Goal: Complete application form

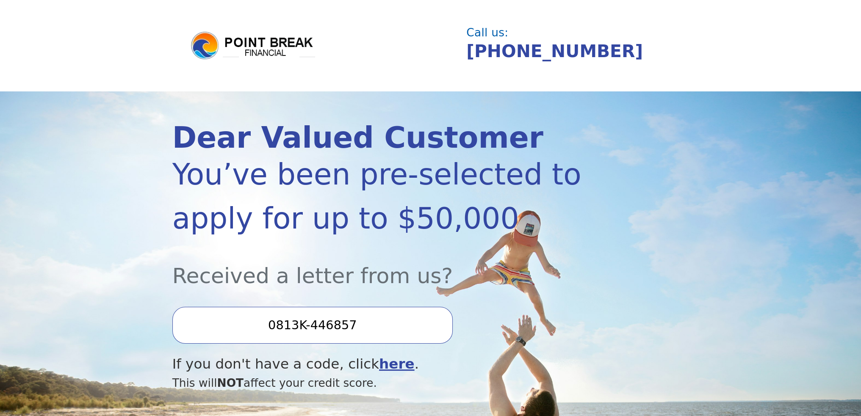
drag, startPoint x: 361, startPoint y: 331, endPoint x: 268, endPoint y: 327, distance: 93.2
click at [266, 327] on input "0813K-446857" at bounding box center [312, 325] width 280 height 36
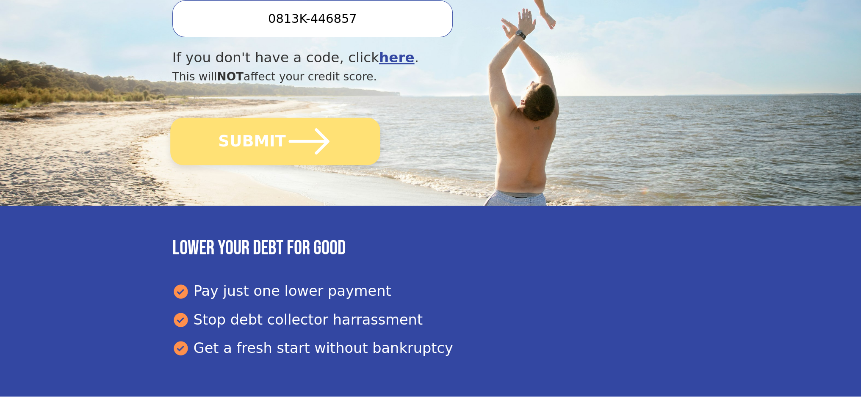
scroll to position [254, 0]
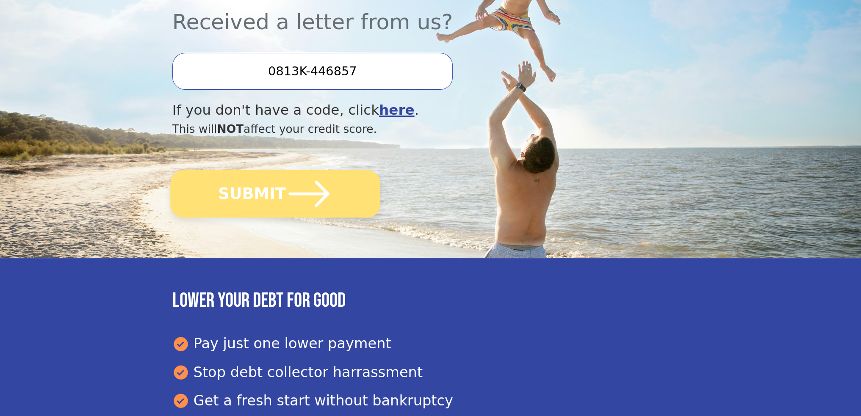
click at [344, 184] on button "SUBMIT" at bounding box center [275, 193] width 210 height 47
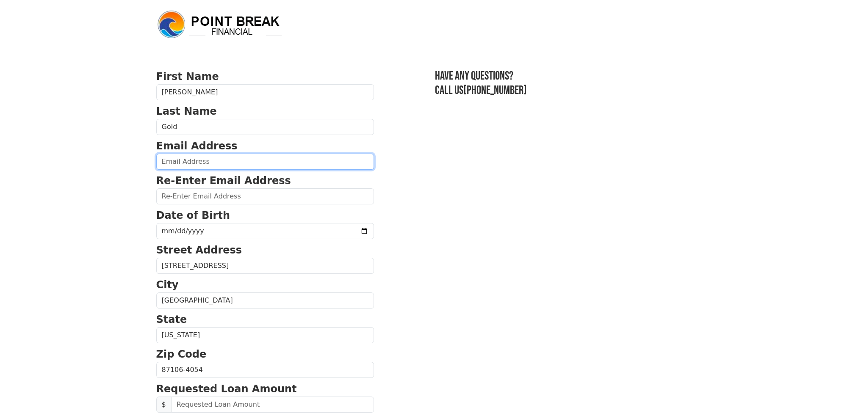
click at [212, 157] on input "email" at bounding box center [265, 162] width 218 height 16
type input "[EMAIL_ADDRESS][DOMAIN_NAME]"
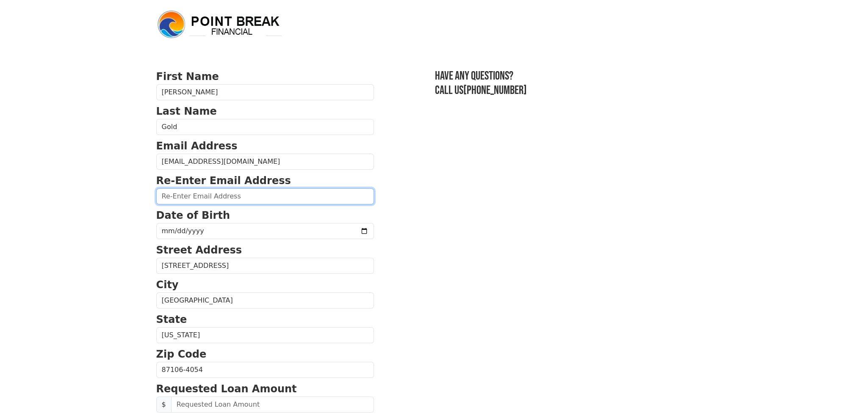
type input "[EMAIL_ADDRESS][DOMAIN_NAME]"
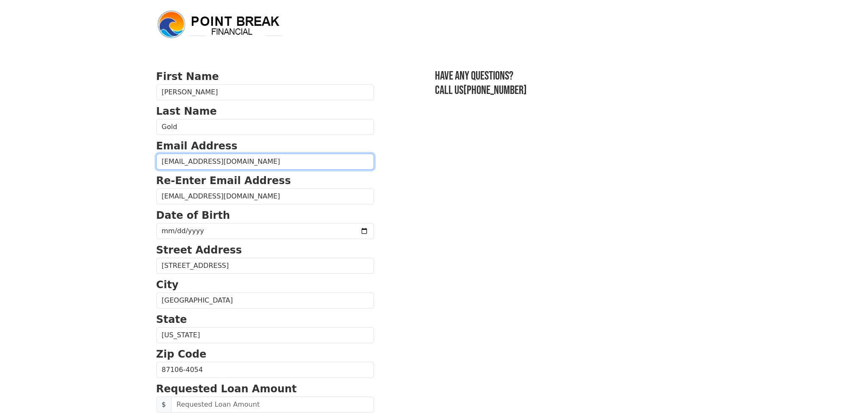
type input "[PHONE_NUMBER]"
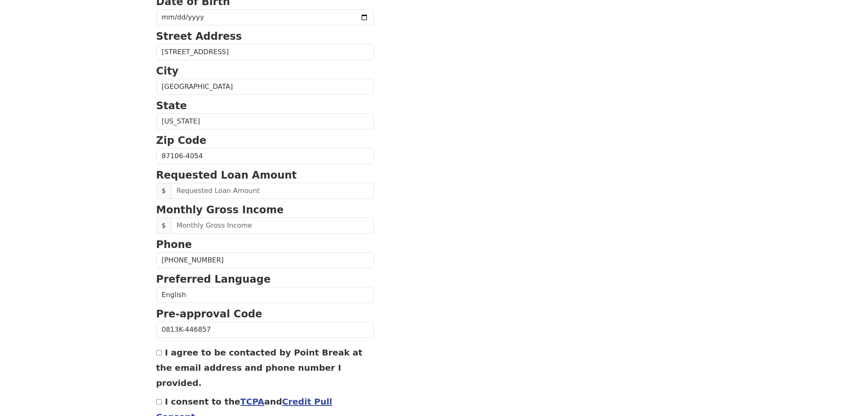
scroll to position [137, 0]
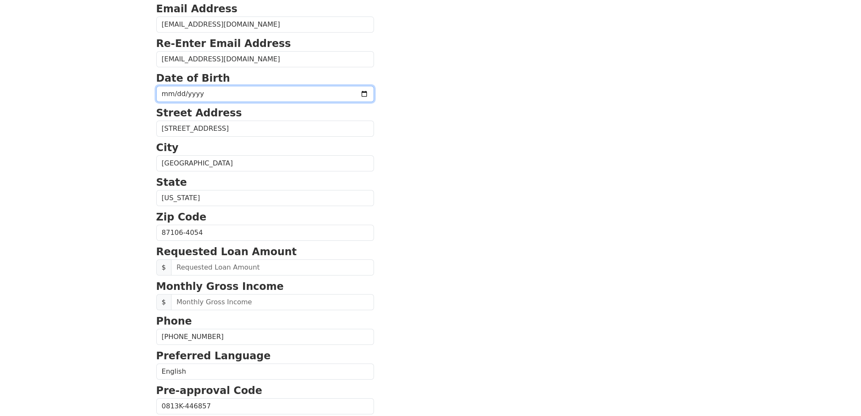
click at [217, 89] on input "date" at bounding box center [265, 94] width 218 height 16
click at [210, 94] on input "date" at bounding box center [265, 94] width 218 height 16
click at [208, 94] on input "date" at bounding box center [265, 94] width 218 height 16
click at [165, 93] on input "date" at bounding box center [265, 94] width 218 height 16
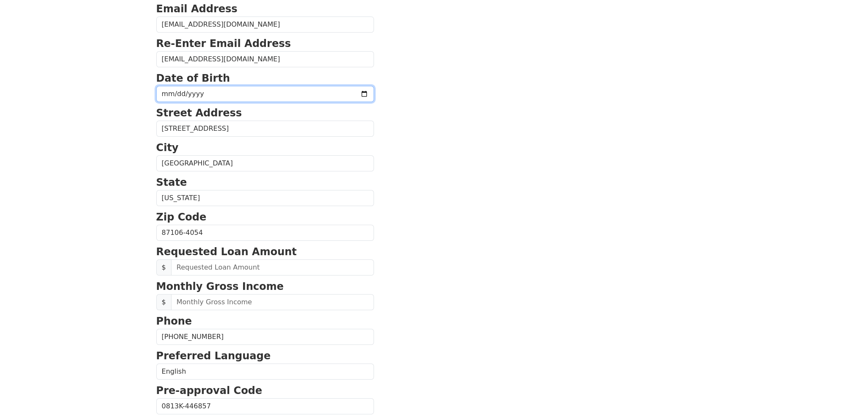
click at [234, 100] on input "date" at bounding box center [265, 94] width 218 height 16
drag, startPoint x: 311, startPoint y: 89, endPoint x: 336, endPoint y: 91, distance: 25.0
click at [312, 89] on input "date" at bounding box center [265, 94] width 218 height 16
click at [357, 93] on input "date" at bounding box center [265, 94] width 218 height 16
click at [363, 91] on input "date" at bounding box center [265, 94] width 218 height 16
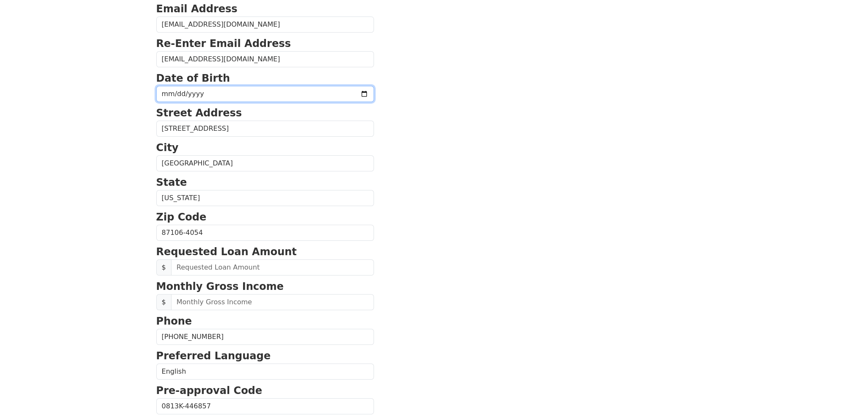
type input "[DATE]"
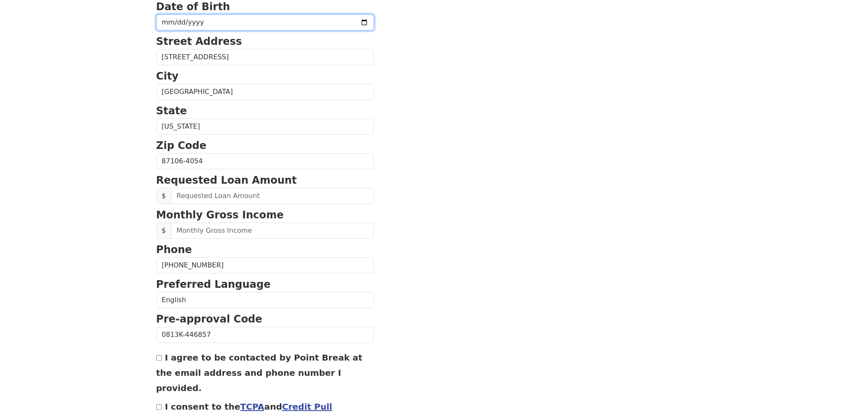
scroll to position [222, 0]
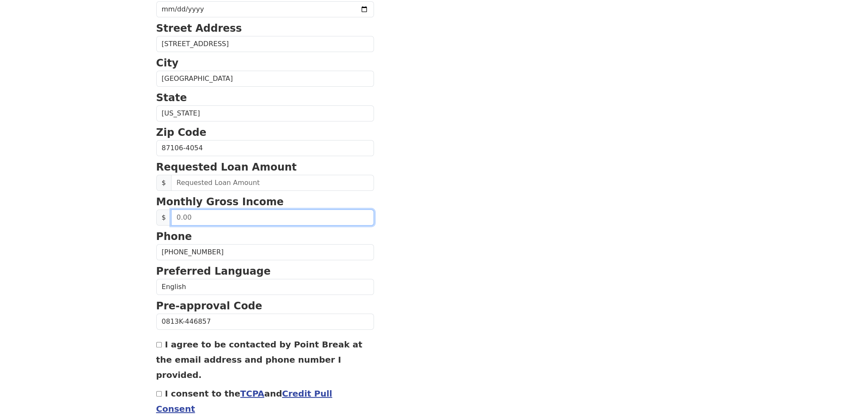
click at [242, 220] on input "text" at bounding box center [272, 218] width 203 height 16
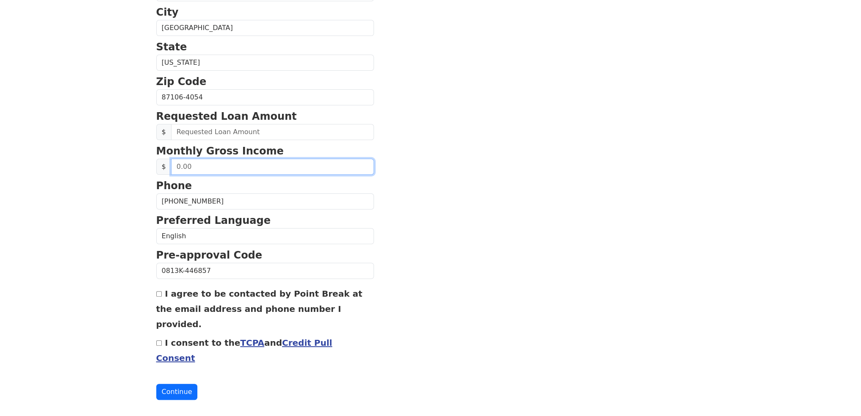
scroll to position [285, 0]
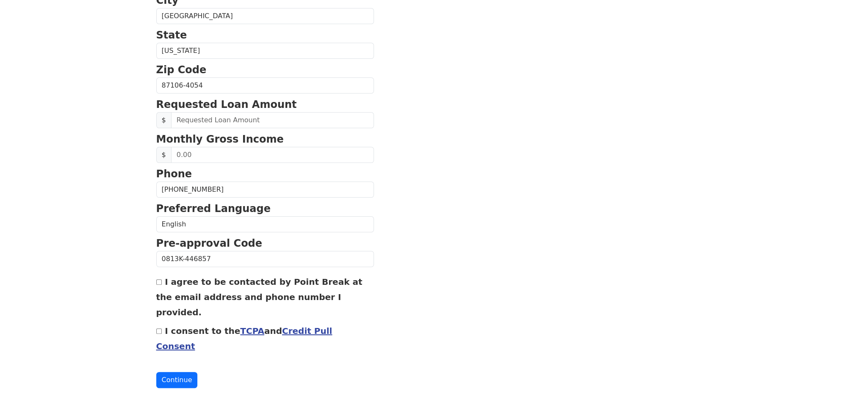
click at [158, 282] on div "I agree to be contacted by Point Break at the email address and phone number I …" at bounding box center [265, 297] width 218 height 46
click at [158, 282] on input "I agree to be contacted by Point Break at the email address and phone number I …" at bounding box center [159, 282] width 6 height 6
checkbox input "true"
click at [159, 330] on input "I consent to the TCPA and Credit Pull Consent" at bounding box center [159, 332] width 6 height 6
click at [157, 329] on input "I consent to the TCPA and Credit Pull Consent" at bounding box center [159, 332] width 6 height 6
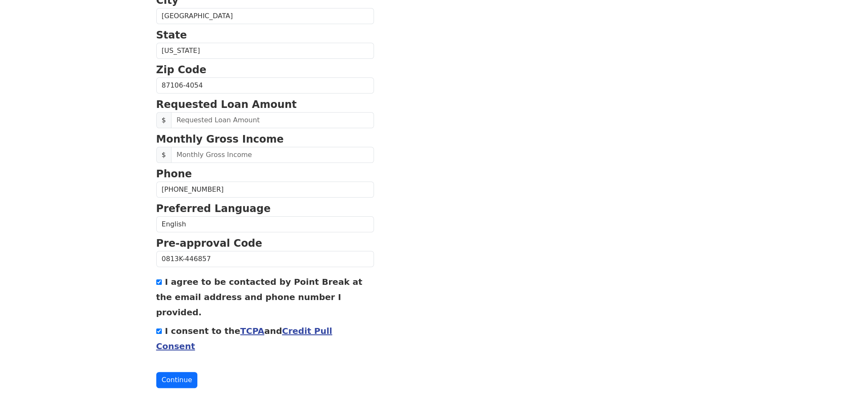
checkbox input "false"
click at [158, 279] on input "I agree to be contacted by Point Break at the email address and phone number I …" at bounding box center [159, 282] width 6 height 6
checkbox input "false"
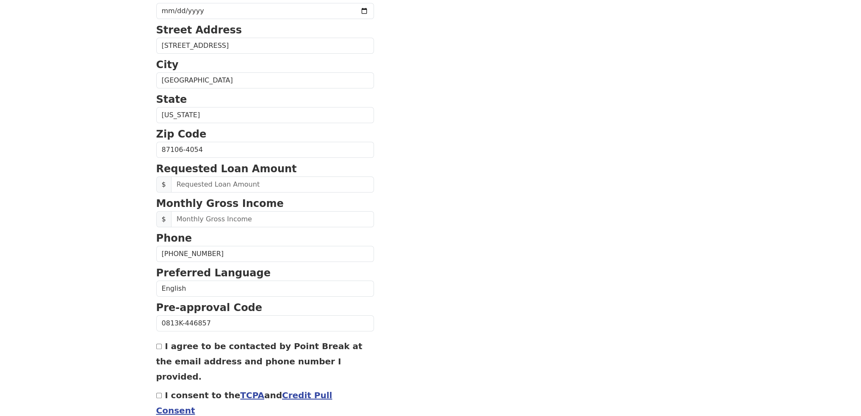
scroll to position [158, 0]
